Goal: Task Accomplishment & Management: Use online tool/utility

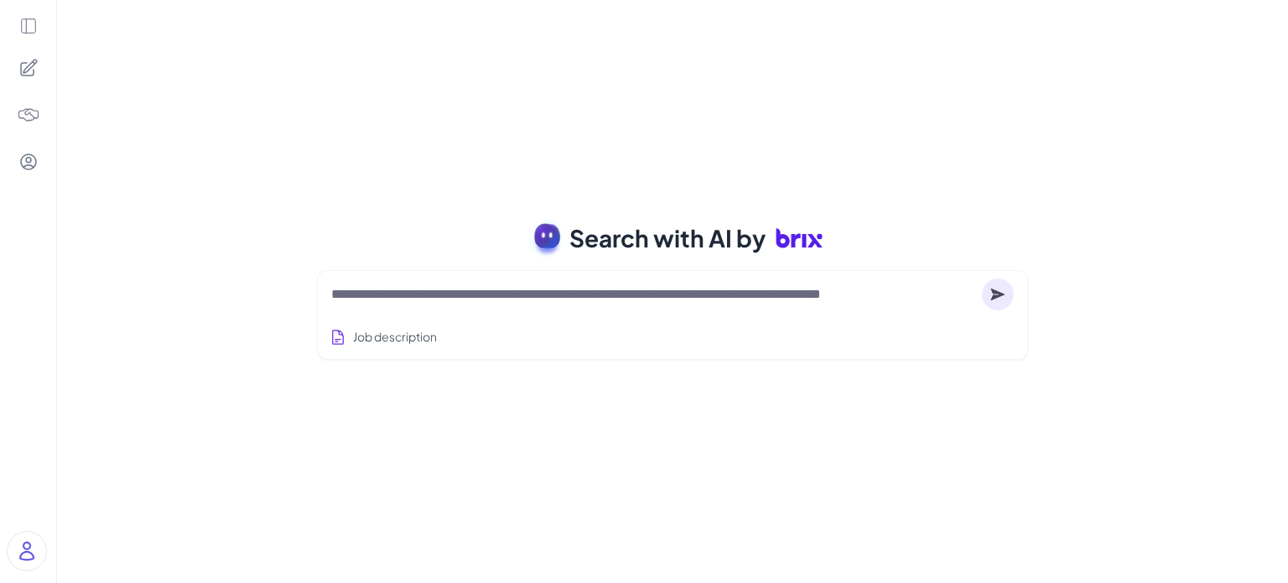
click at [564, 295] on textarea at bounding box center [653, 294] width 644 height 20
click at [23, 113] on img at bounding box center [28, 114] width 23 height 23
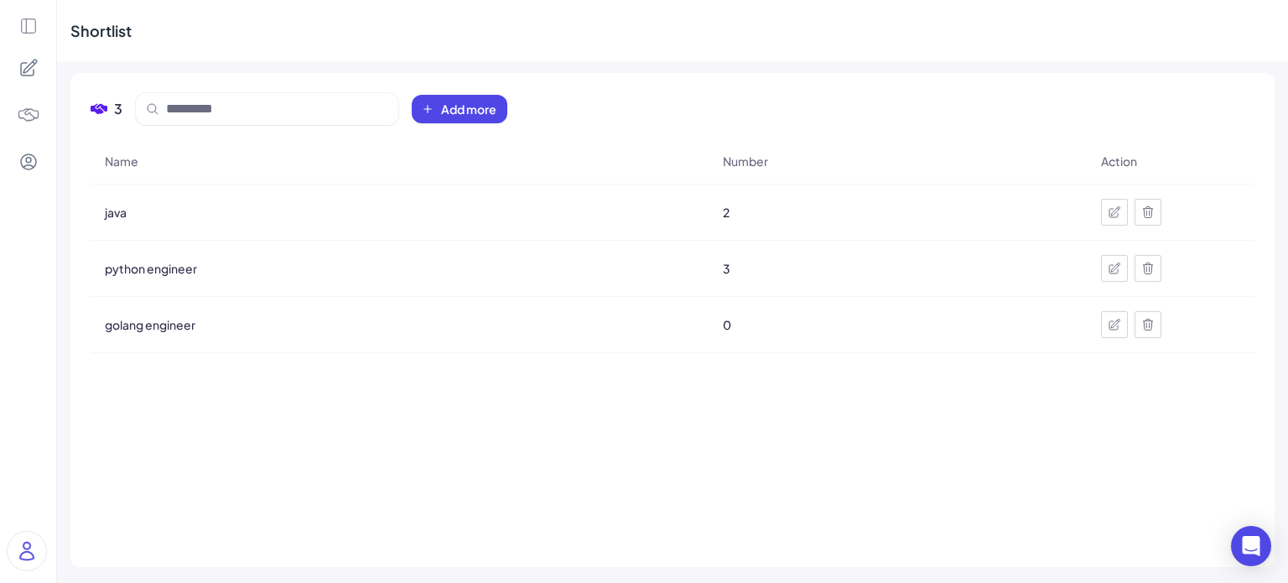
click at [1114, 214] on icon at bounding box center [1114, 211] width 11 height 11
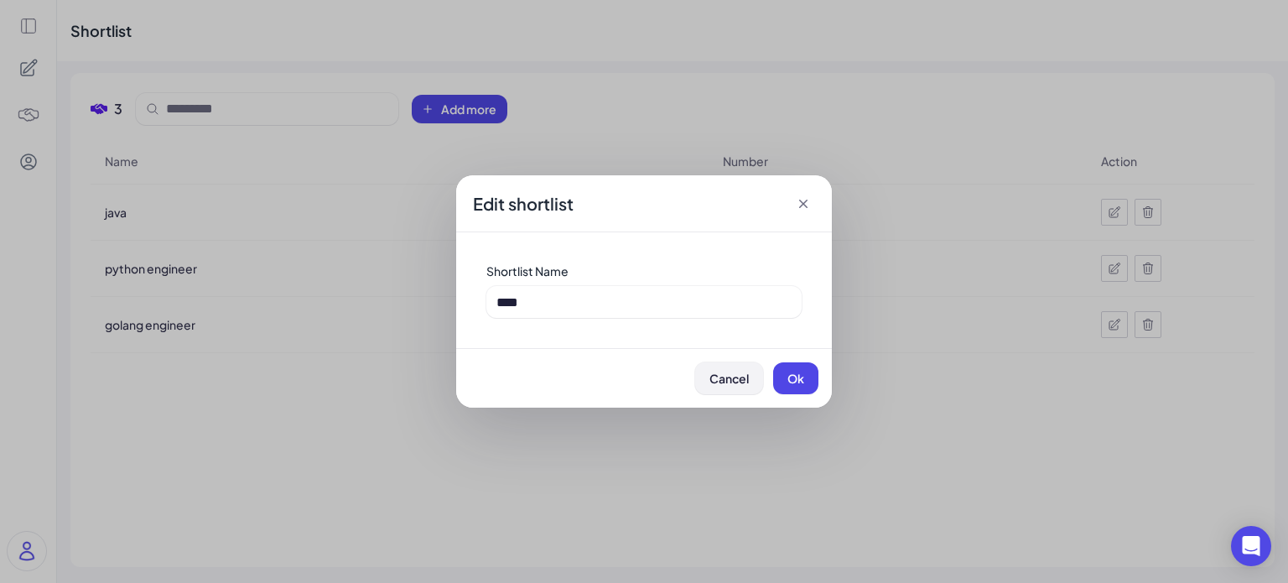
click at [729, 375] on span "Cancel" at bounding box center [728, 378] width 39 height 15
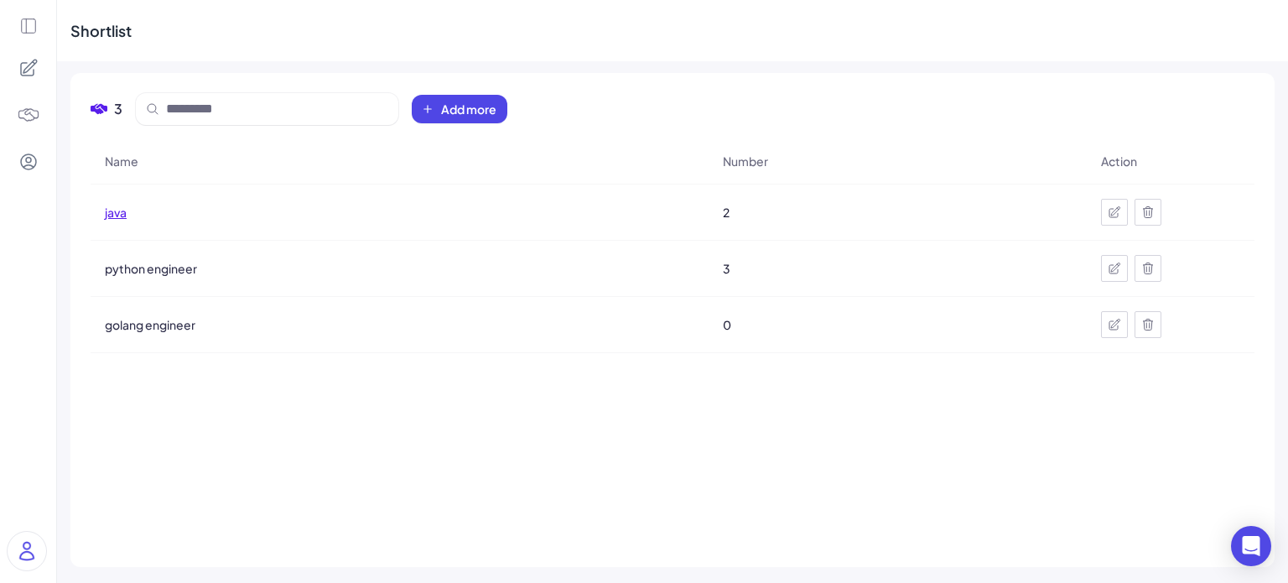
click at [117, 210] on span "java" at bounding box center [116, 212] width 22 height 17
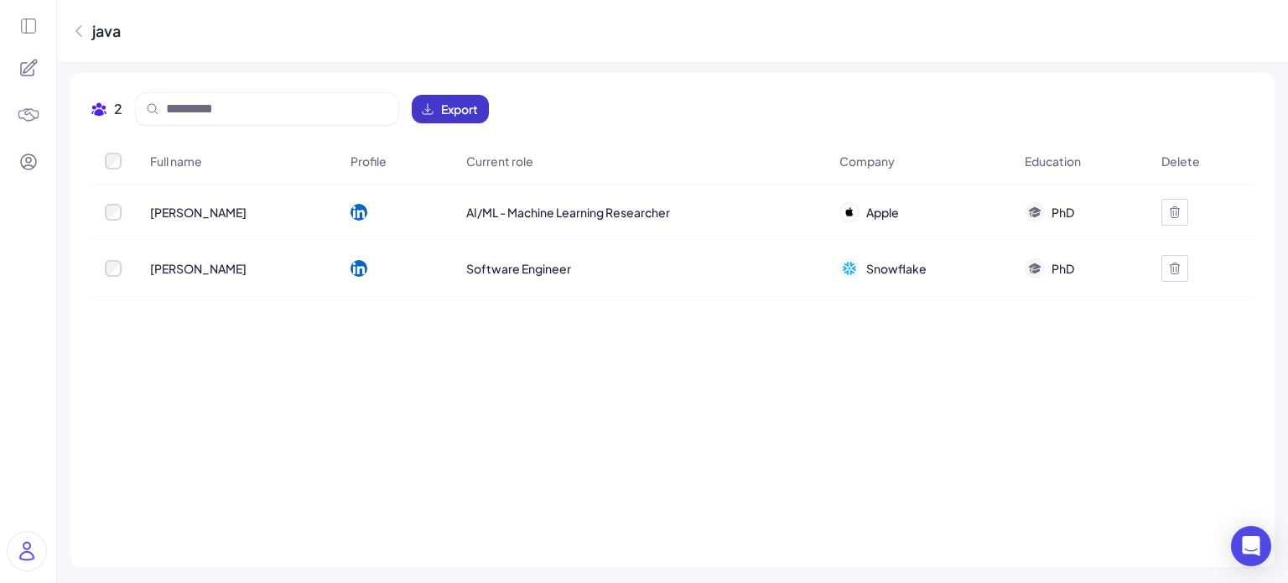
click at [456, 107] on span "Export" at bounding box center [459, 109] width 37 height 17
